Goal: Transaction & Acquisition: Purchase product/service

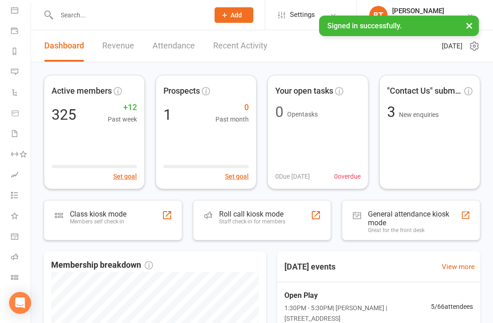
scroll to position [87, 0]
click at [18, 275] on icon at bounding box center [14, 277] width 7 height 7
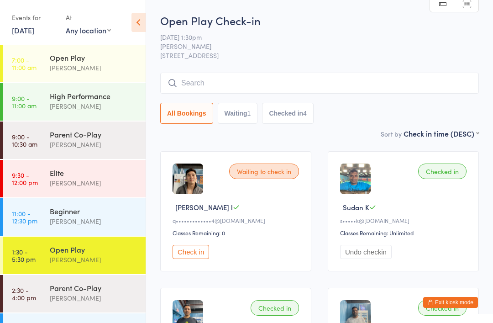
click at [90, 220] on div "Alfian Eko Prasetya" at bounding box center [94, 221] width 88 height 11
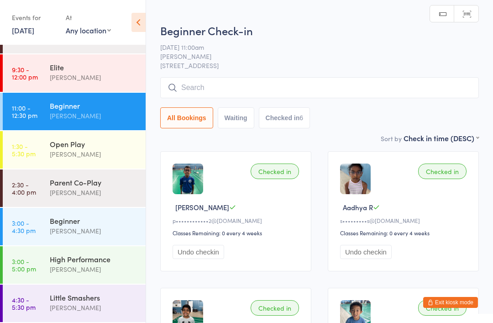
scroll to position [106, 0]
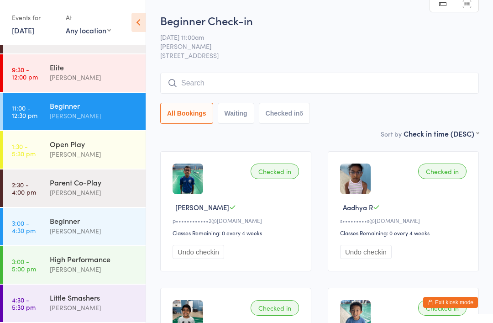
click at [90, 222] on div "Beginner" at bounding box center [94, 221] width 88 height 10
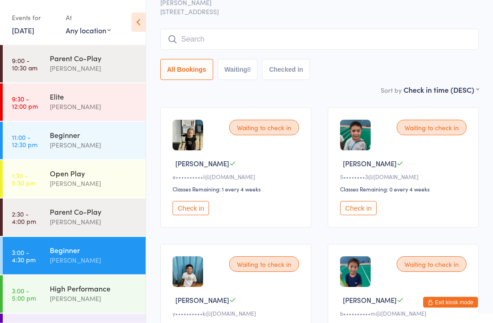
scroll to position [46, 0]
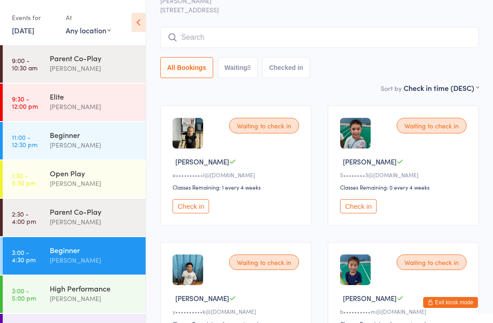
click at [197, 210] on button "Check in" at bounding box center [191, 206] width 37 height 14
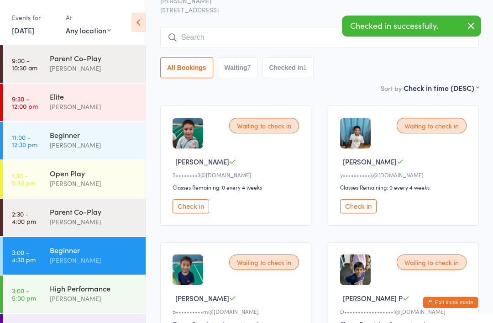
click at [88, 297] on div "Alfian Eko Prasetya" at bounding box center [94, 298] width 88 height 11
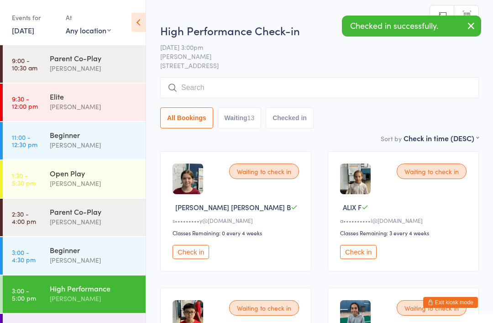
click at [197, 259] on button "Check in" at bounding box center [191, 252] width 37 height 14
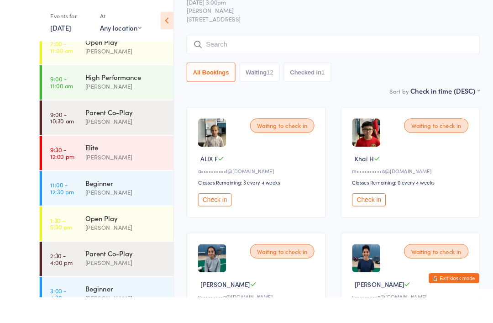
scroll to position [74, 0]
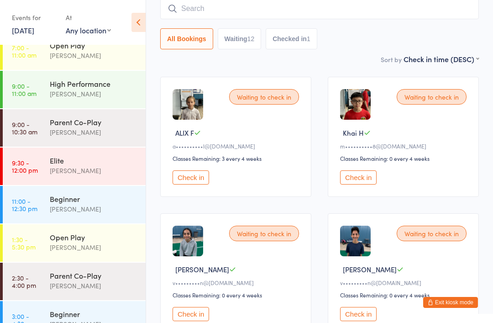
click at [198, 178] on button "Check in" at bounding box center [191, 177] width 37 height 14
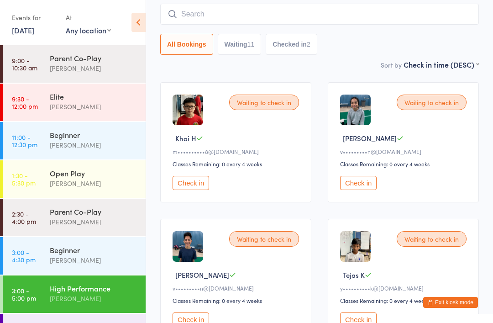
scroll to position [69, 0]
click at [107, 212] on div "Parent Co-Play" at bounding box center [94, 212] width 88 height 10
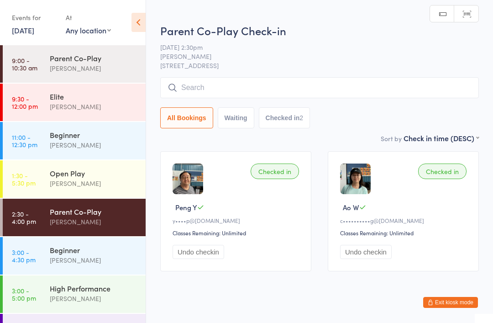
click at [186, 88] on input "search" at bounding box center [319, 87] width 319 height 21
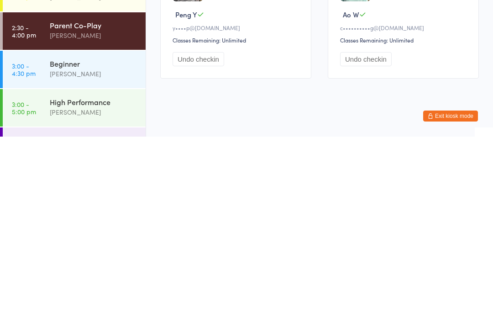
scroll to position [23, 0]
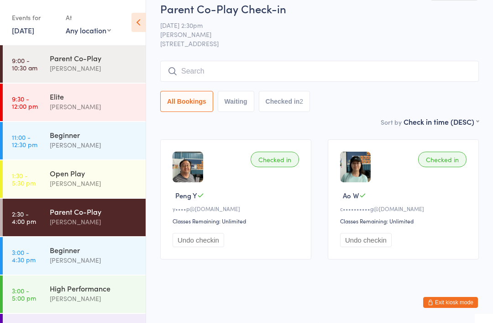
click at [88, 254] on div "Beginner" at bounding box center [94, 250] width 88 height 10
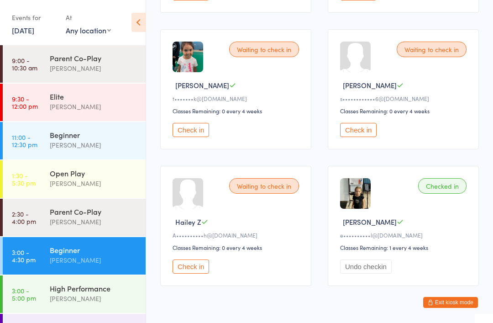
scroll to position [391, 0]
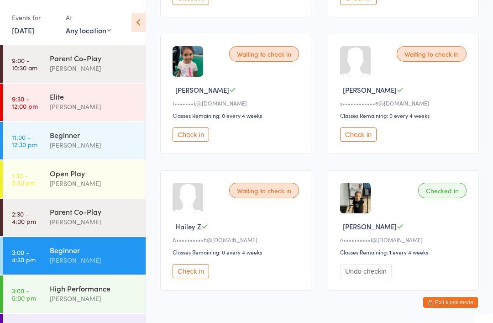
click at [79, 220] on div "Belle Chatupornkarnchana" at bounding box center [94, 222] width 88 height 11
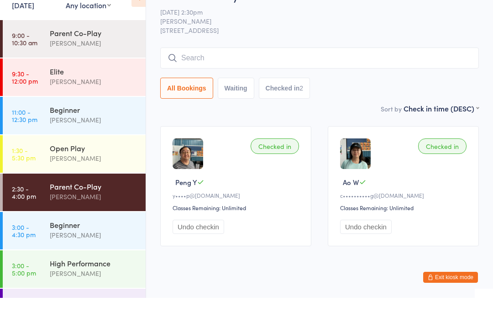
click at [99, 245] on div "Beginner" at bounding box center [94, 250] width 88 height 10
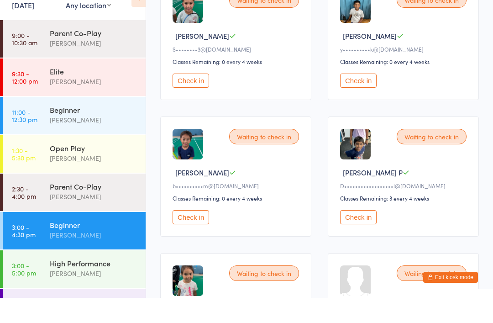
scroll to position [149, 0]
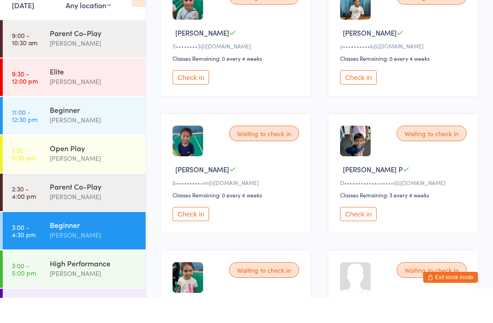
click at [104, 283] on div "High Performance" at bounding box center [94, 288] width 88 height 10
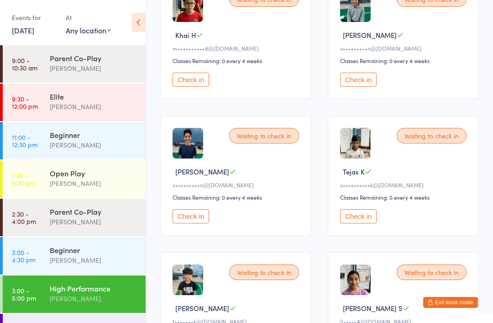
scroll to position [170, 0]
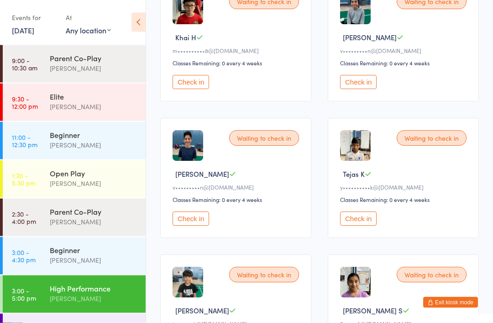
click at [200, 226] on button "Check in" at bounding box center [191, 219] width 37 height 14
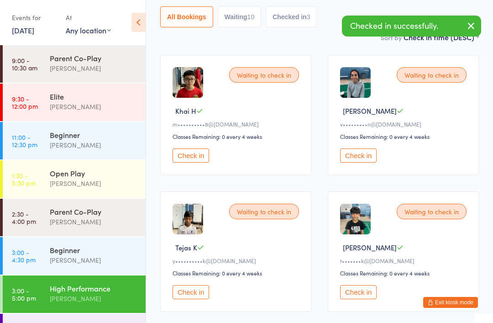
scroll to position [96, 0]
click at [360, 161] on button "Check in" at bounding box center [358, 156] width 37 height 14
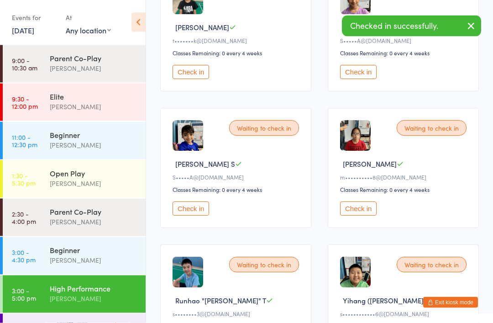
scroll to position [323, 0]
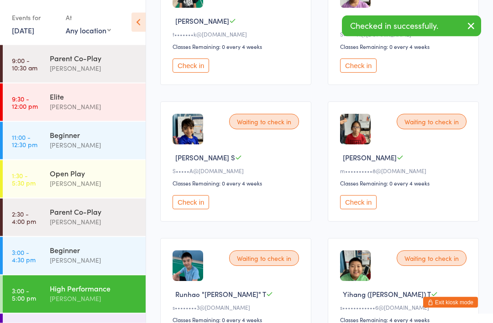
click at [103, 258] on div "Alfian Eko Prasetya" at bounding box center [94, 260] width 88 height 11
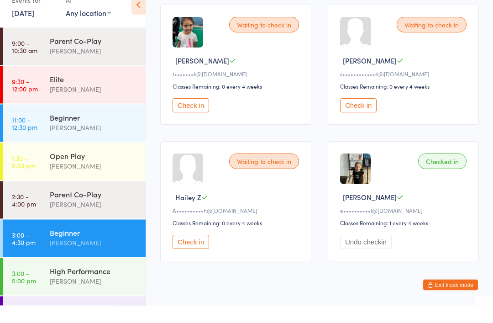
scroll to position [437, 0]
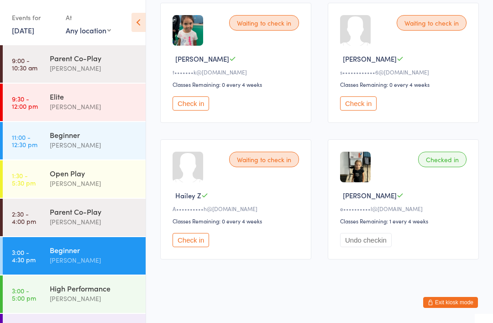
click at [95, 303] on div "Alfian Eko Prasetya" at bounding box center [94, 298] width 88 height 11
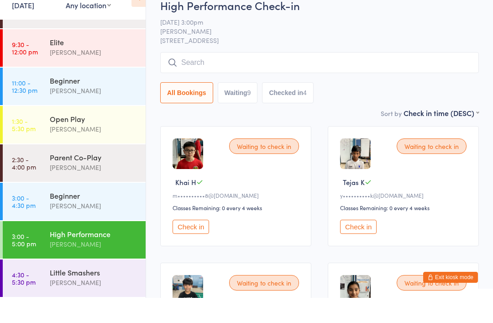
scroll to position [106, 0]
click at [101, 292] on div "Little Smashers" at bounding box center [94, 297] width 88 height 10
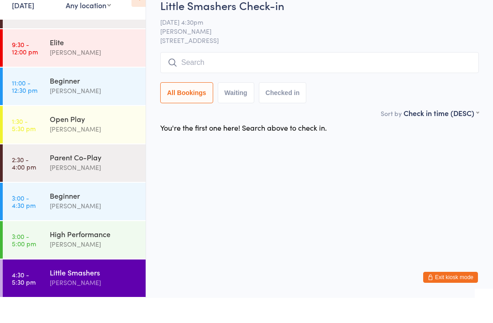
click at [111, 264] on div "Alfian Eko Prasetya" at bounding box center [94, 269] width 88 height 11
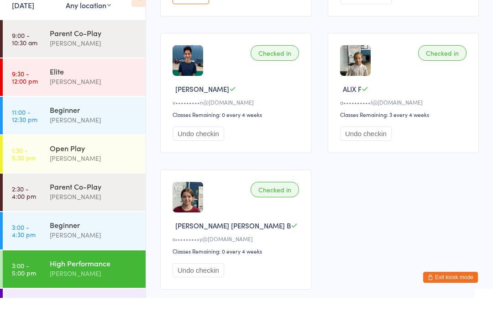
scroll to position [777, 0]
click at [113, 245] on div "Beginner" at bounding box center [94, 250] width 88 height 10
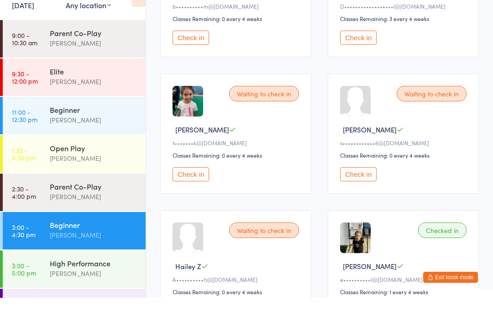
scroll to position [327, 0]
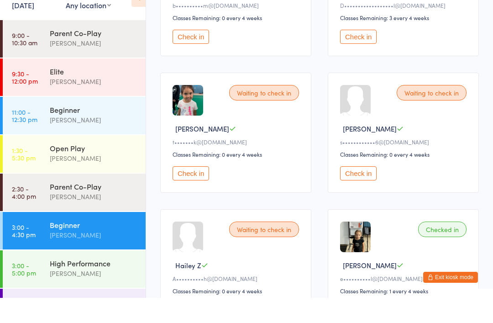
click at [197, 191] on button "Check in" at bounding box center [191, 198] width 37 height 14
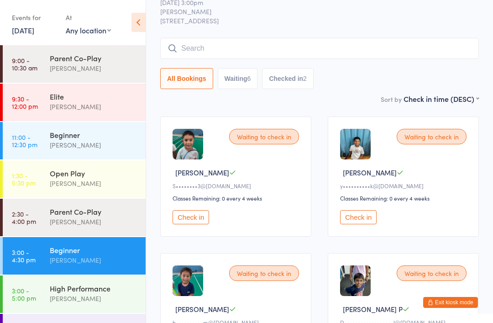
scroll to position [34, 0]
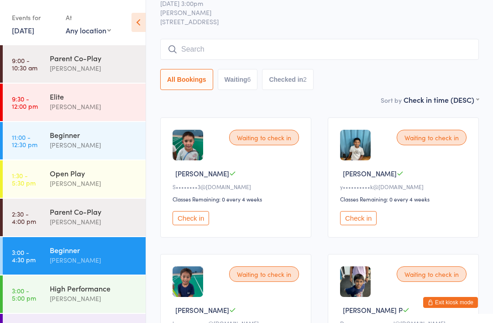
click at [95, 292] on div "High Performance" at bounding box center [94, 288] width 88 height 10
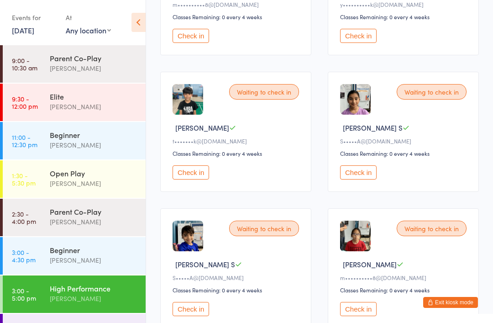
scroll to position [212, 0]
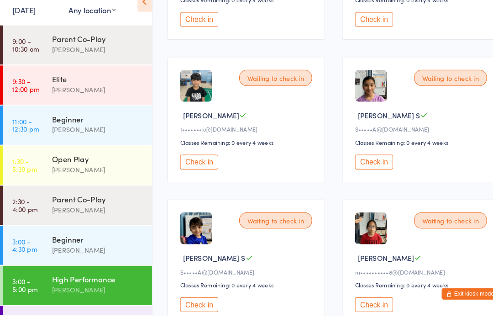
click at [200, 169] on button "Check in" at bounding box center [191, 176] width 37 height 14
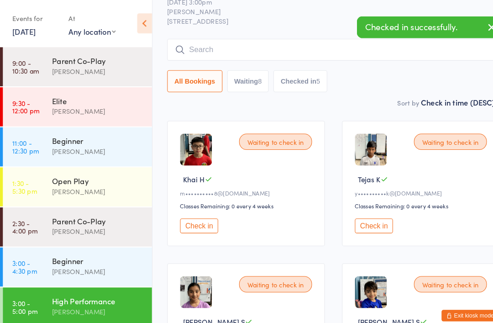
scroll to position [0, 0]
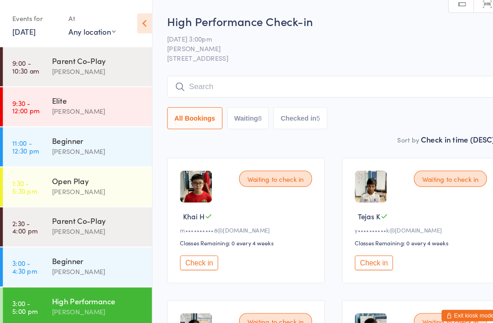
click at [105, 181] on div "Calvin Kristanto" at bounding box center [94, 183] width 88 height 11
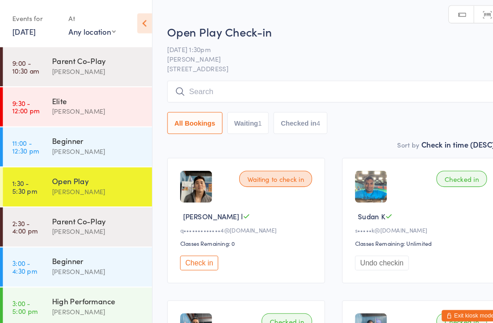
click at [52, 216] on div "Parent Co-Play" at bounding box center [94, 212] width 88 height 10
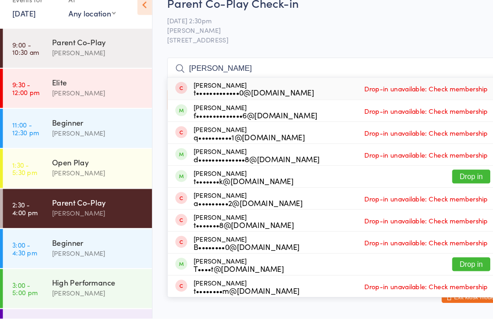
type input "Tiena"
click at [452, 180] on button "Drop in" at bounding box center [452, 186] width 37 height 13
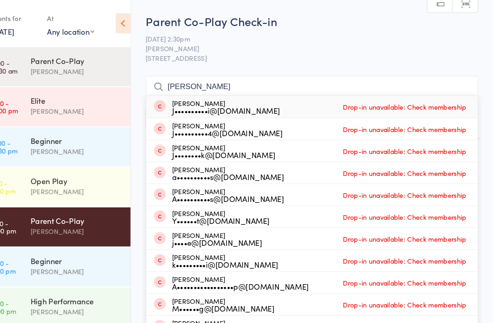
type input "James rank"
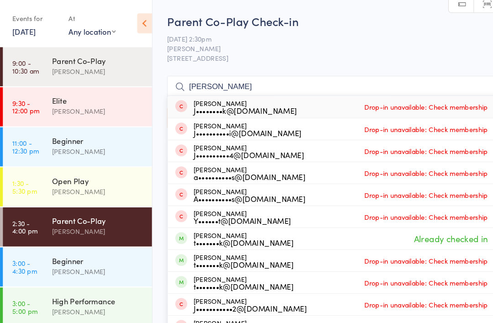
click at [92, 254] on div "Beginner" at bounding box center [94, 250] width 88 height 10
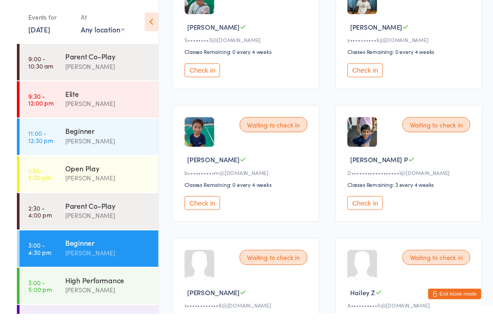
scroll to position [51, 0]
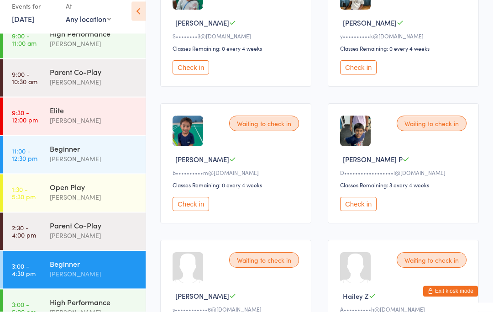
click at [362, 211] on button "Check in" at bounding box center [358, 215] width 37 height 14
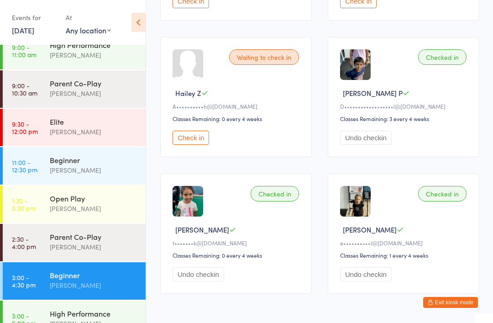
scroll to position [386, 0]
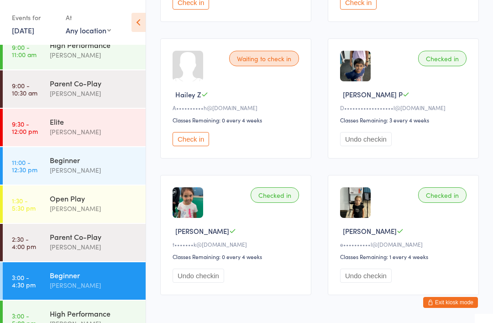
click at [87, 316] on div "High Performance" at bounding box center [94, 313] width 88 height 10
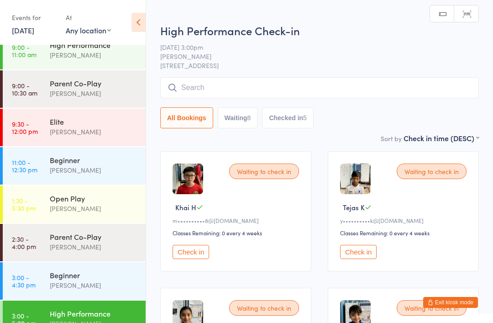
click at [200, 254] on button "Check in" at bounding box center [191, 252] width 37 height 14
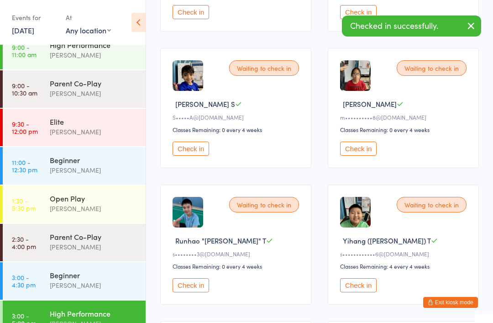
scroll to position [249, 0]
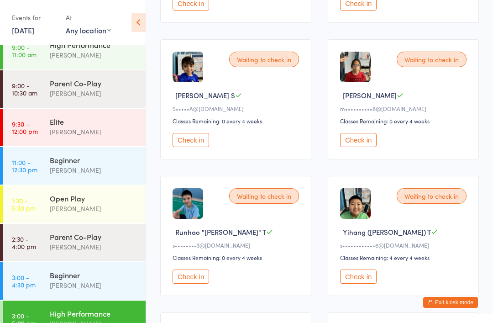
click at [361, 147] on button "Check in" at bounding box center [358, 140] width 37 height 14
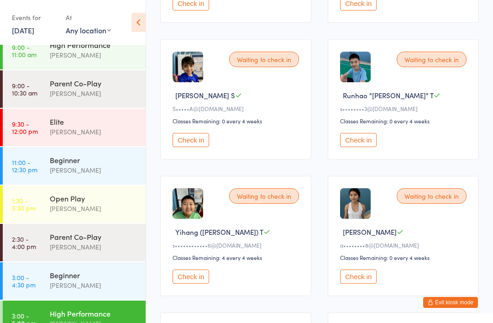
click at [195, 284] on button "Check in" at bounding box center [191, 277] width 37 height 14
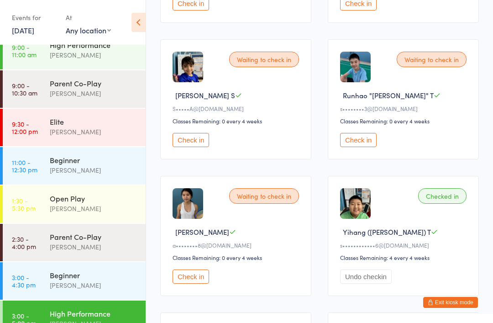
click at [186, 147] on button "Check in" at bounding box center [191, 140] width 37 height 14
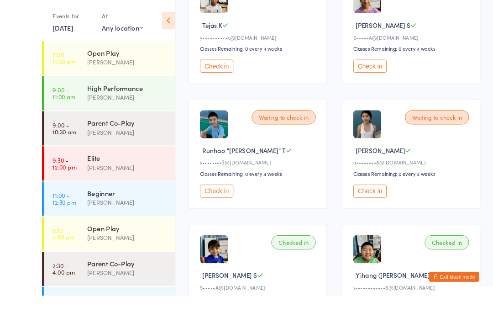
scroll to position [217, 0]
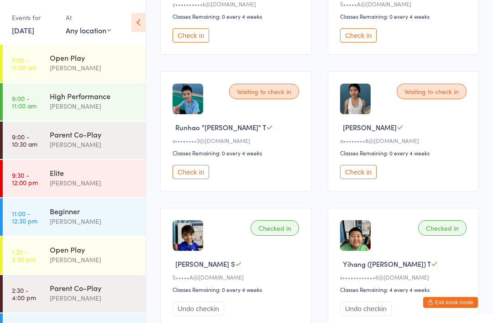
click at [196, 176] on button "Check in" at bounding box center [191, 172] width 37 height 14
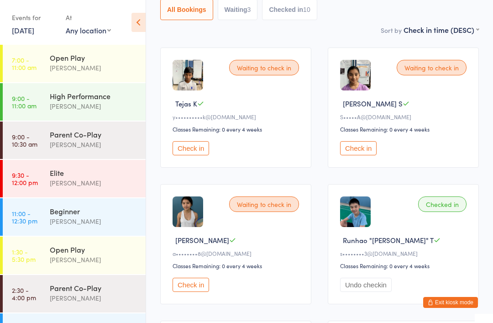
scroll to position [103, 0]
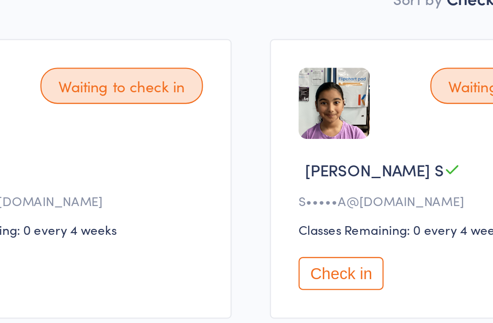
click at [340, 142] on button "Check in" at bounding box center [358, 149] width 37 height 14
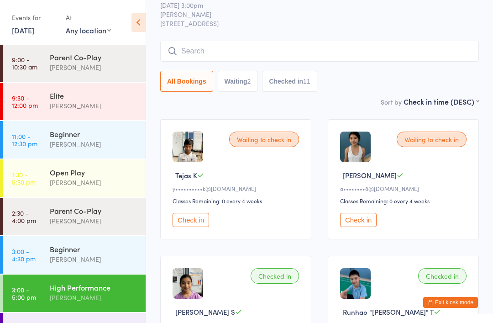
scroll to position [76, 0]
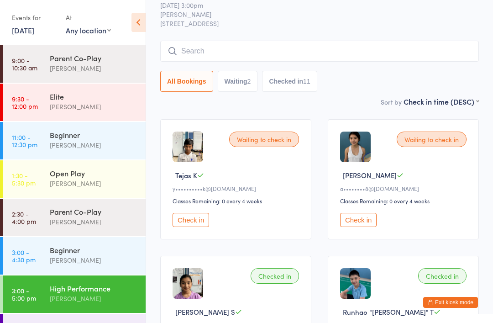
click at [112, 260] on div "Alfian Eko Prasetya" at bounding box center [94, 260] width 88 height 11
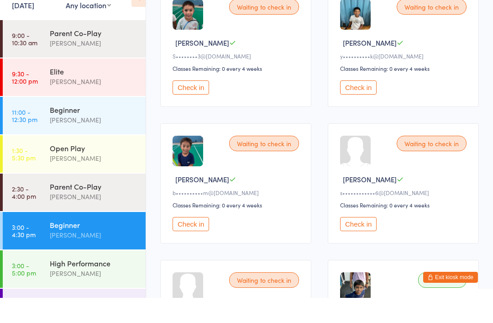
scroll to position [142, 0]
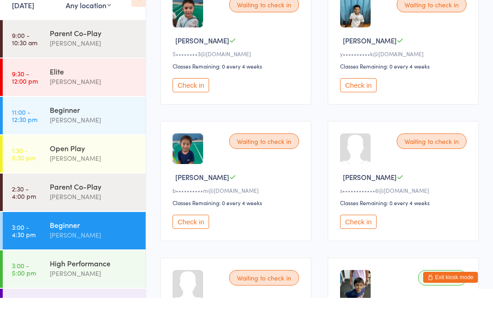
click at [366, 240] on button "Check in" at bounding box center [358, 247] width 37 height 14
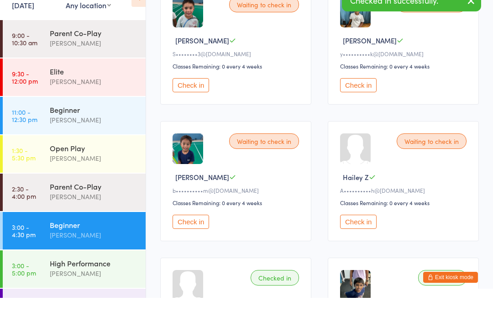
scroll to position [167, 0]
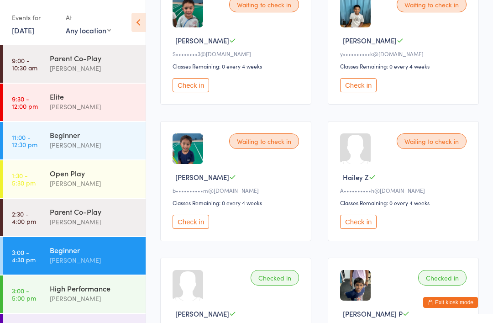
click at [192, 298] on div at bounding box center [188, 285] width 31 height 31
click at [212, 295] on div "Checked in Andy T s••••••••••••6@gmail.com Classes Remaining: 0 every 4 weeks U…" at bounding box center [235, 318] width 151 height 120
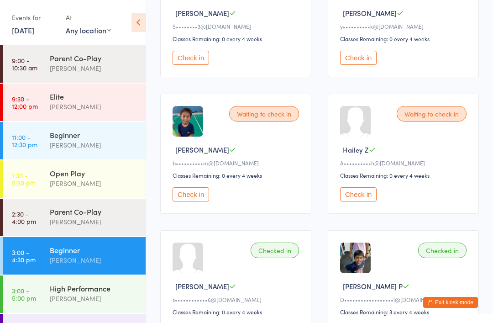
scroll to position [147, 0]
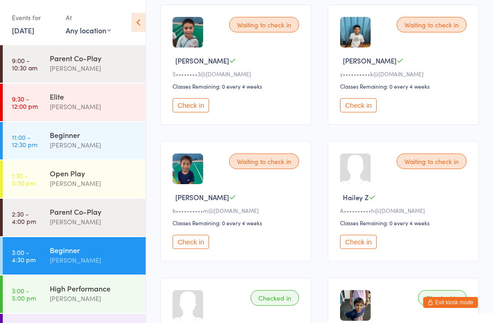
click at [198, 112] on button "Check in" at bounding box center [191, 105] width 37 height 14
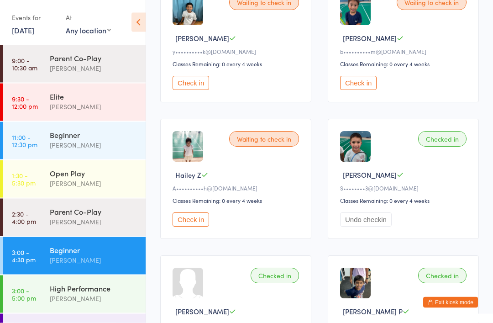
scroll to position [169, 0]
click at [194, 226] on button "Check in" at bounding box center [191, 219] width 37 height 14
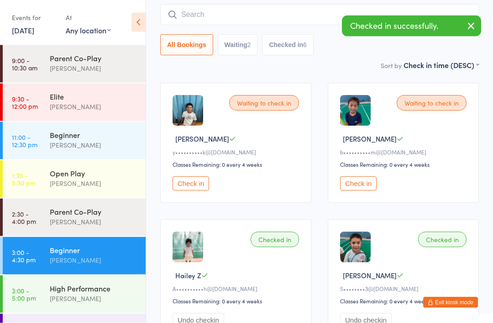
scroll to position [72, 0]
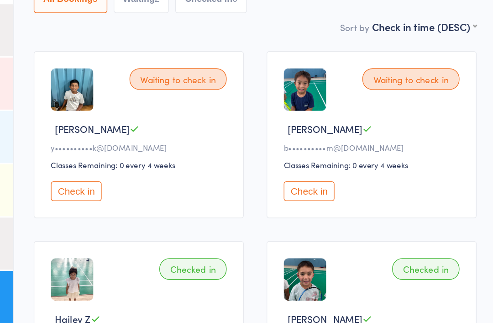
click at [340, 173] on button "Check in" at bounding box center [358, 180] width 37 height 14
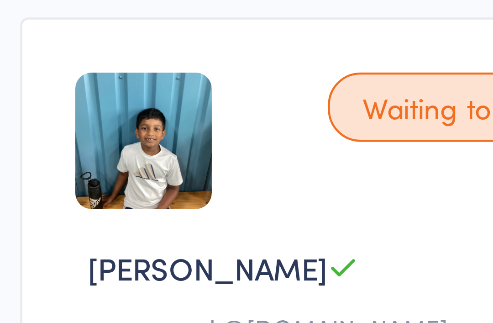
scroll to position [52, 0]
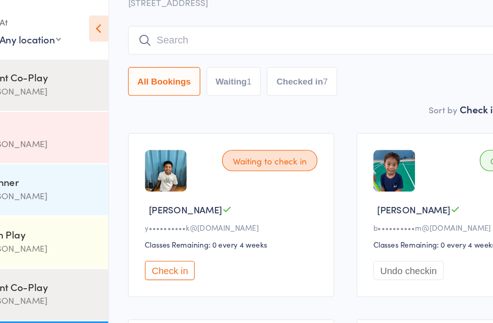
click at [229, 122] on div "Waiting to check in" at bounding box center [264, 119] width 70 height 16
click at [173, 201] on button "Check in" at bounding box center [191, 200] width 37 height 14
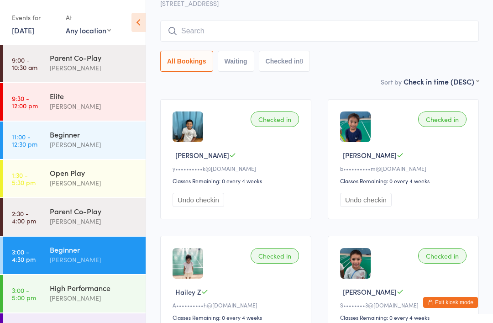
scroll to position [76, 0]
click at [91, 292] on div "High Performance" at bounding box center [94, 288] width 88 height 10
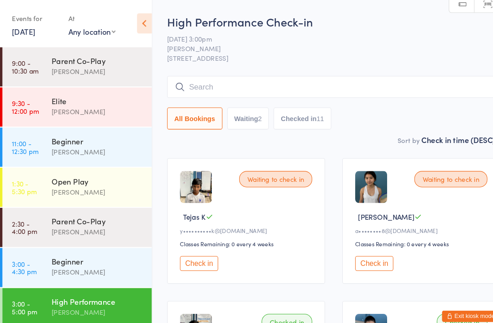
click at [444, 308] on button "Exit kiosk mode" at bounding box center [451, 302] width 55 height 11
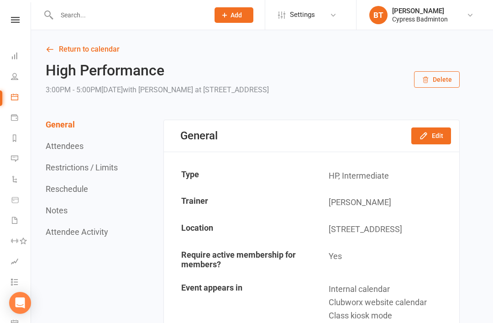
click at [22, 18] on link at bounding box center [15, 20] width 32 height 6
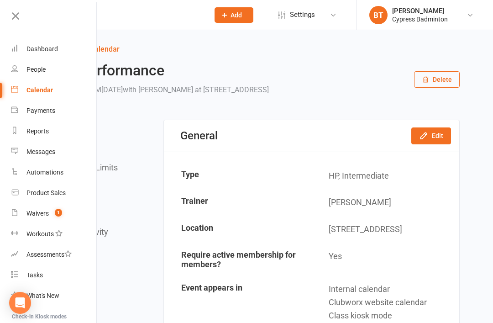
click at [39, 188] on link "Product Sales" at bounding box center [54, 193] width 86 height 21
select select "100"
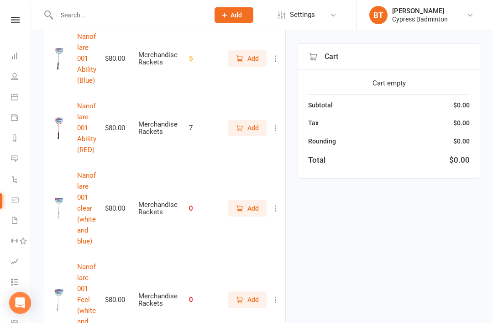
scroll to position [2578, 0]
click at [73, 10] on input "text" at bounding box center [128, 15] width 149 height 13
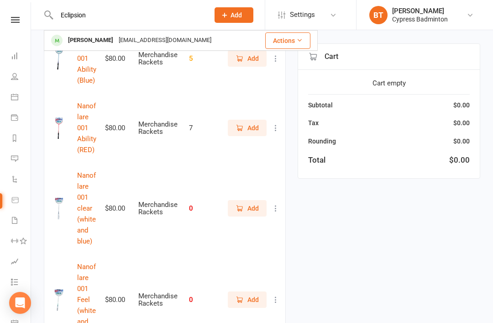
type input "Eclipsion"
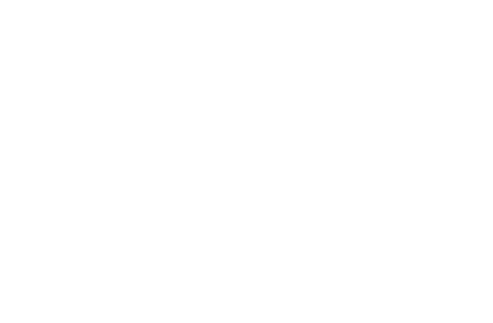
scroll to position [0, 0]
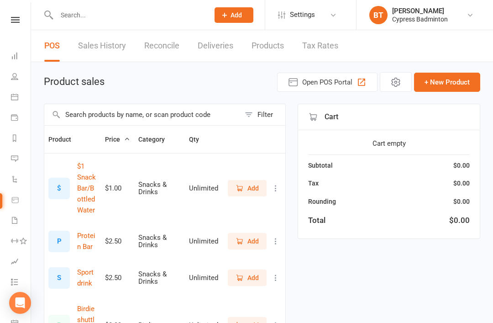
click at [82, 114] on input "text" at bounding box center [142, 114] width 196 height 21
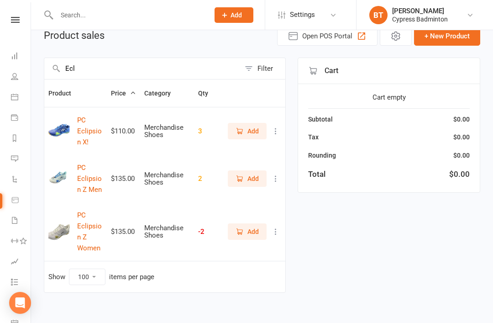
scroll to position [48, 0]
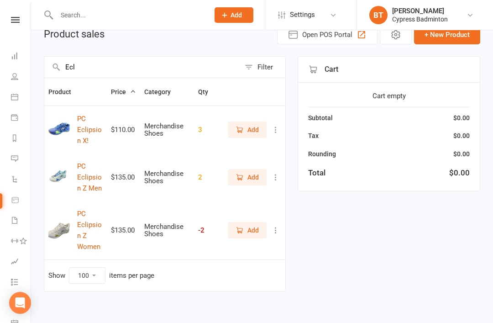
click at [60, 223] on img at bounding box center [58, 230] width 21 height 21
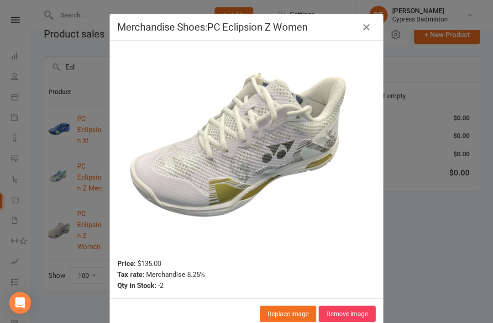
scroll to position [22, 0]
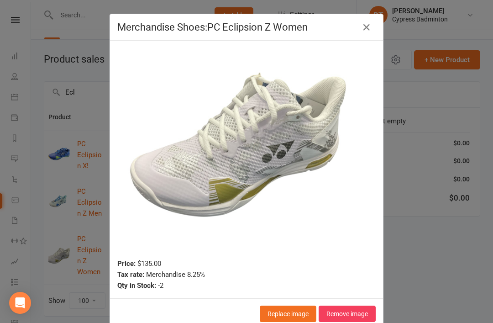
click at [370, 24] on icon "button" at bounding box center [366, 27] width 11 height 11
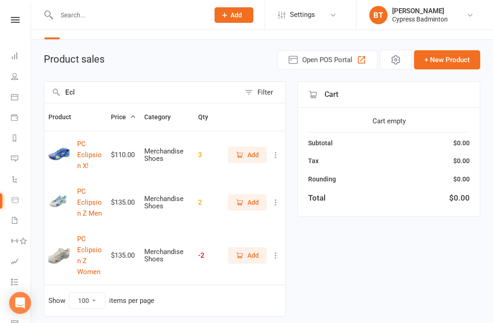
click at [89, 98] on input "Ecl" at bounding box center [142, 92] width 196 height 21
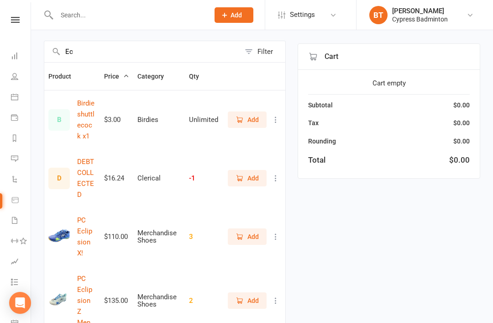
scroll to position [61, 0]
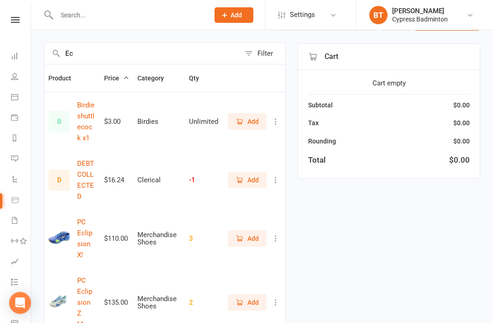
click at [85, 53] on input "Ec" at bounding box center [142, 53] width 196 height 21
type input "E"
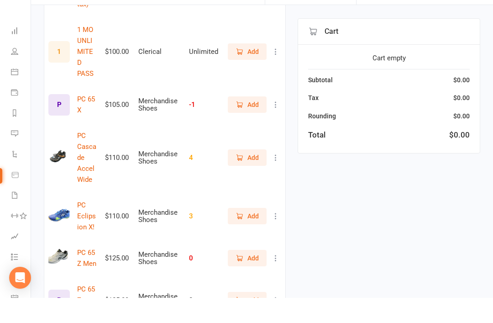
scroll to position [3079, 0]
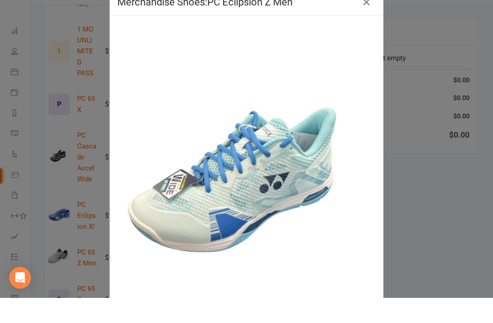
scroll to position [3104, 0]
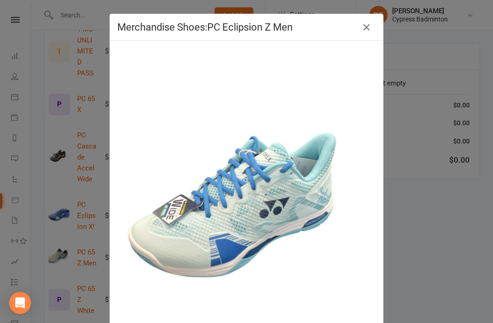
click at [361, 28] on button "button" at bounding box center [367, 27] width 15 height 15
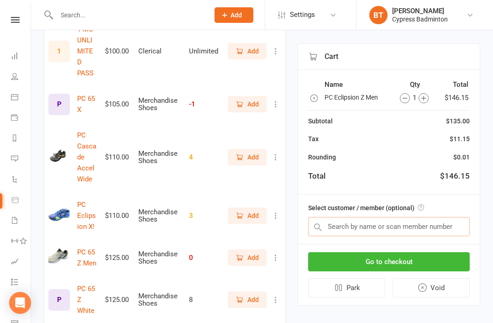
click at [343, 223] on input "text" at bounding box center [389, 226] width 162 height 19
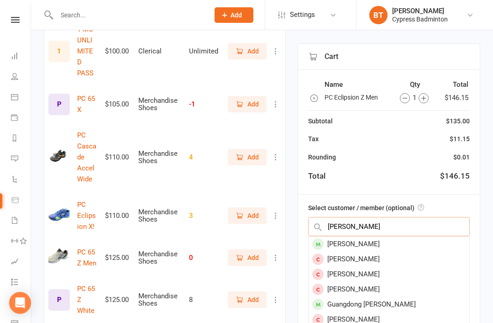
type input "Liu"
click at [358, 299] on div "Guangdong [PERSON_NAME]" at bounding box center [389, 304] width 161 height 15
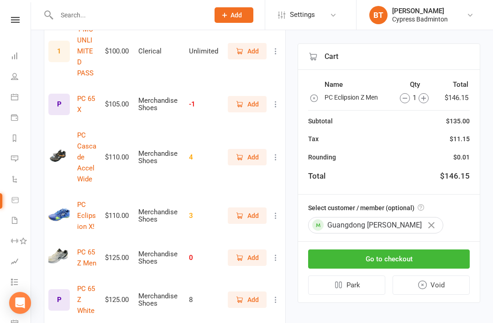
click at [381, 254] on button "Go to checkout" at bounding box center [389, 258] width 162 height 19
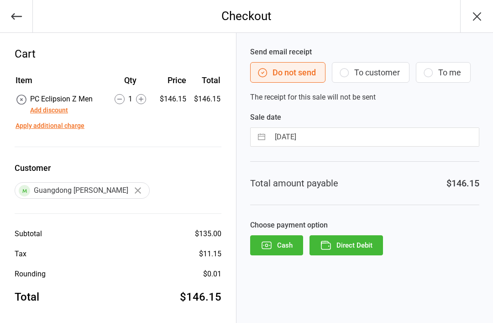
click at [366, 243] on button "Direct Debit" at bounding box center [347, 245] width 74 height 20
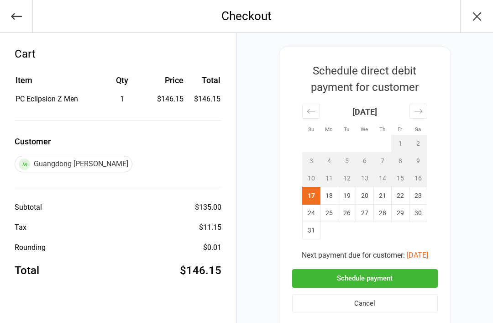
click at [364, 278] on button "Schedule payment" at bounding box center [365, 278] width 146 height 19
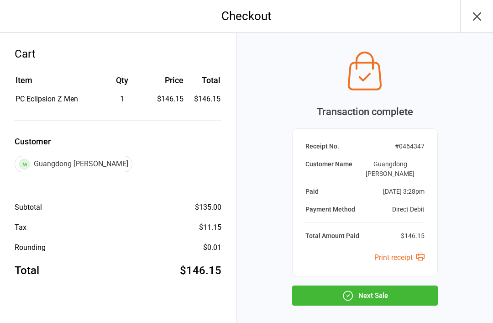
click at [362, 286] on button "Next Sale" at bounding box center [365, 296] width 146 height 20
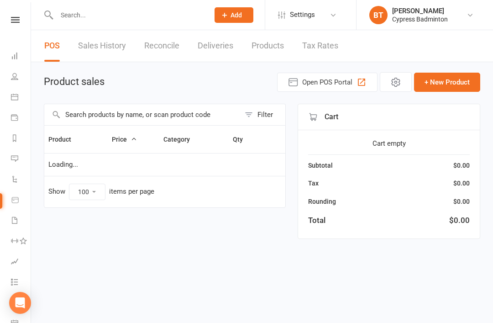
select select "100"
